Goal: Find specific page/section: Find specific page/section

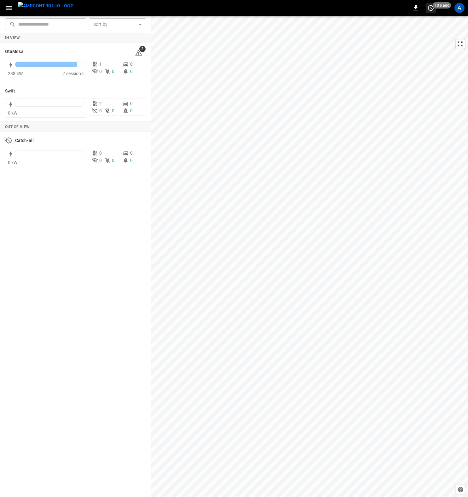
click at [404, 6] on span "10 s ago" at bounding box center [442, 5] width 19 height 6
click at [404, 32] on li "Update every 5 sec" at bounding box center [411, 31] width 50 height 10
click at [404, 10] on div "A" at bounding box center [460, 8] width 10 height 10
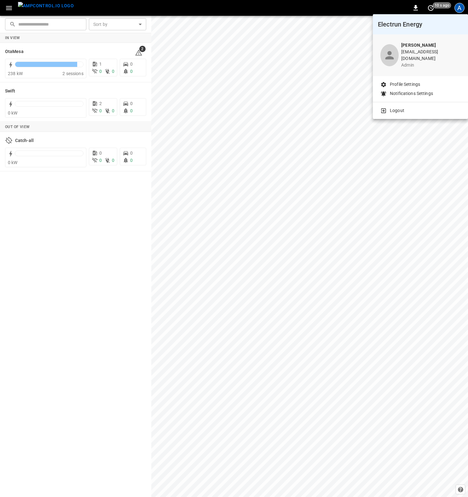
click at [307, 46] on div at bounding box center [234, 248] width 468 height 497
